Goal: Find specific page/section: Find specific page/section

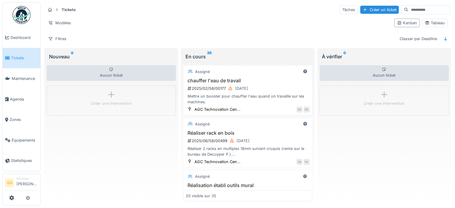
click at [15, 61] on link "Tickets" at bounding box center [22, 58] width 38 height 21
click at [29, 55] on span "Tickets" at bounding box center [24, 58] width 27 height 6
